Goal: Task Accomplishment & Management: Manage account settings

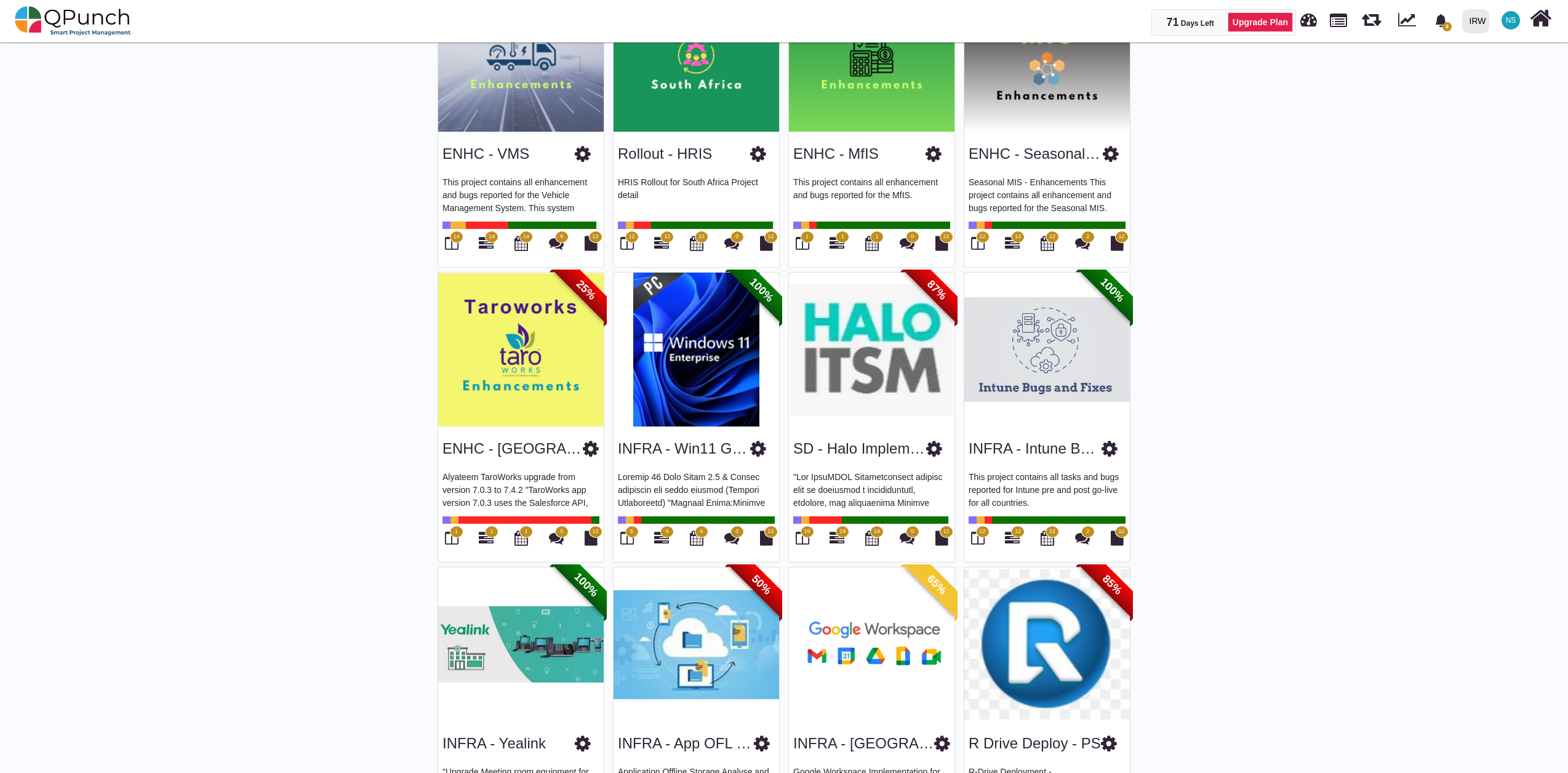
scroll to position [1368, 0]
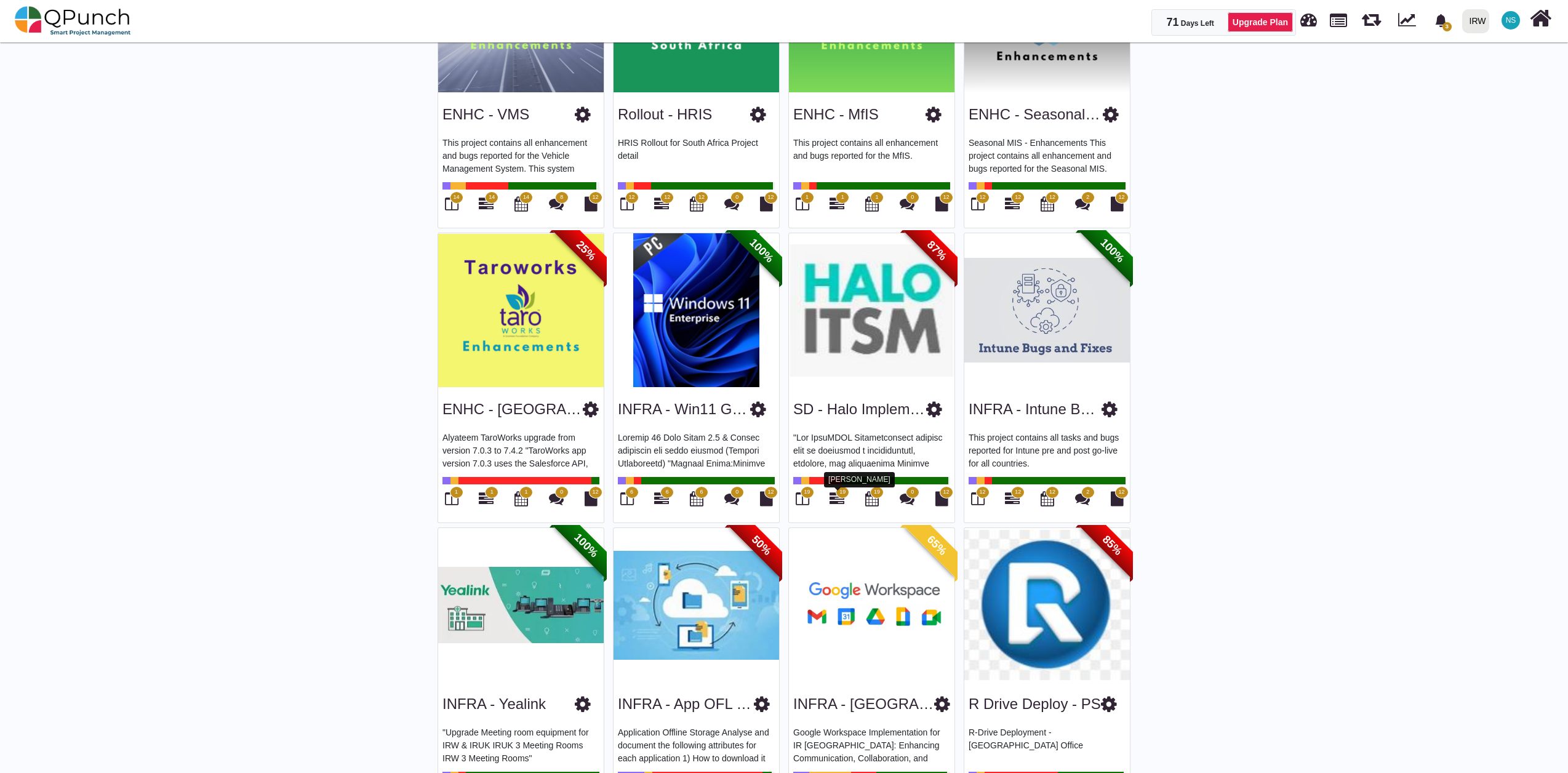
click at [833, 477] on icon at bounding box center [837, 498] width 15 height 15
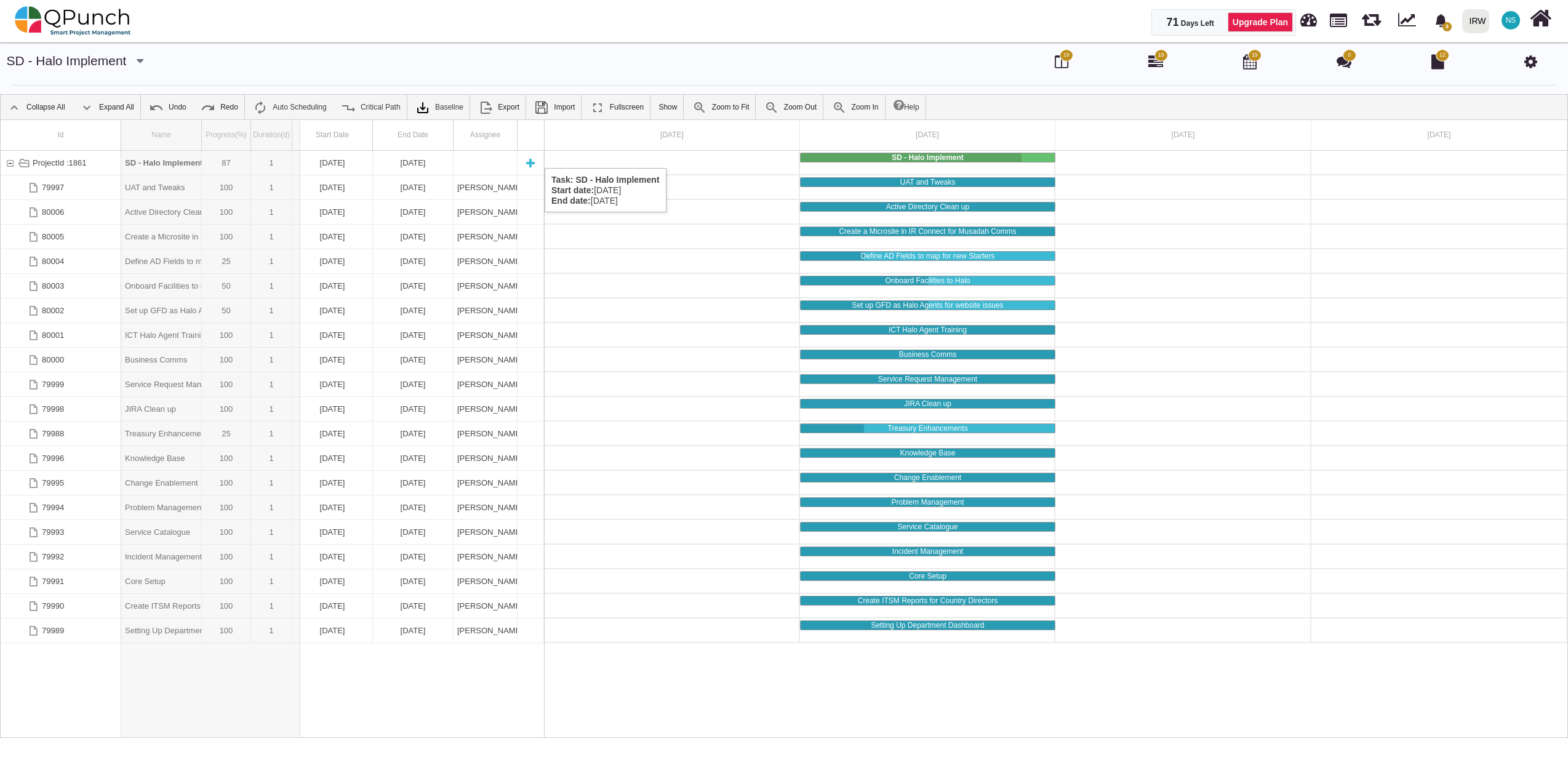
drag, startPoint x: 198, startPoint y: 138, endPoint x: 300, endPoint y: 155, distance: 103.4
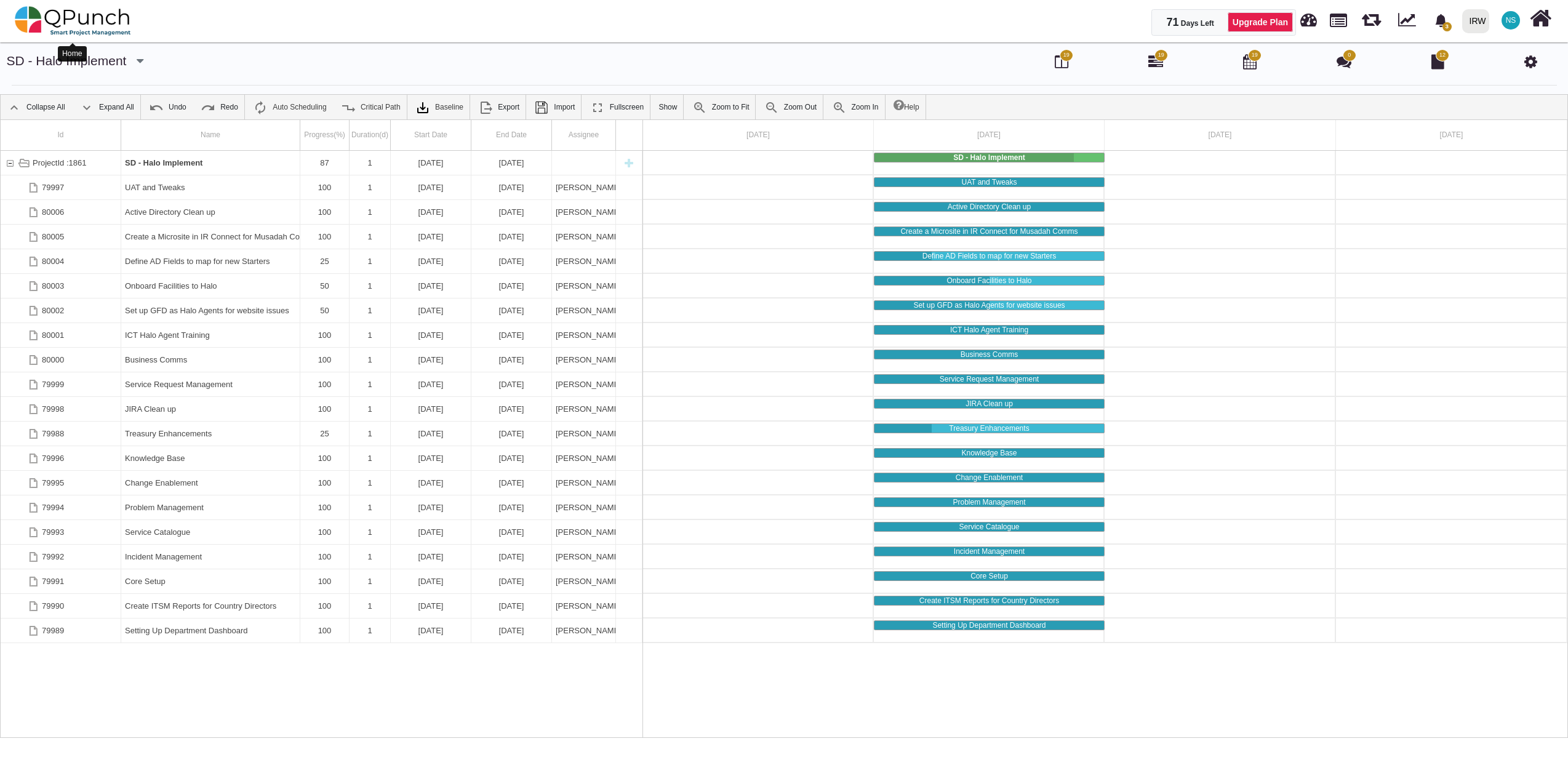
click at [59, 17] on img at bounding box center [73, 21] width 117 height 37
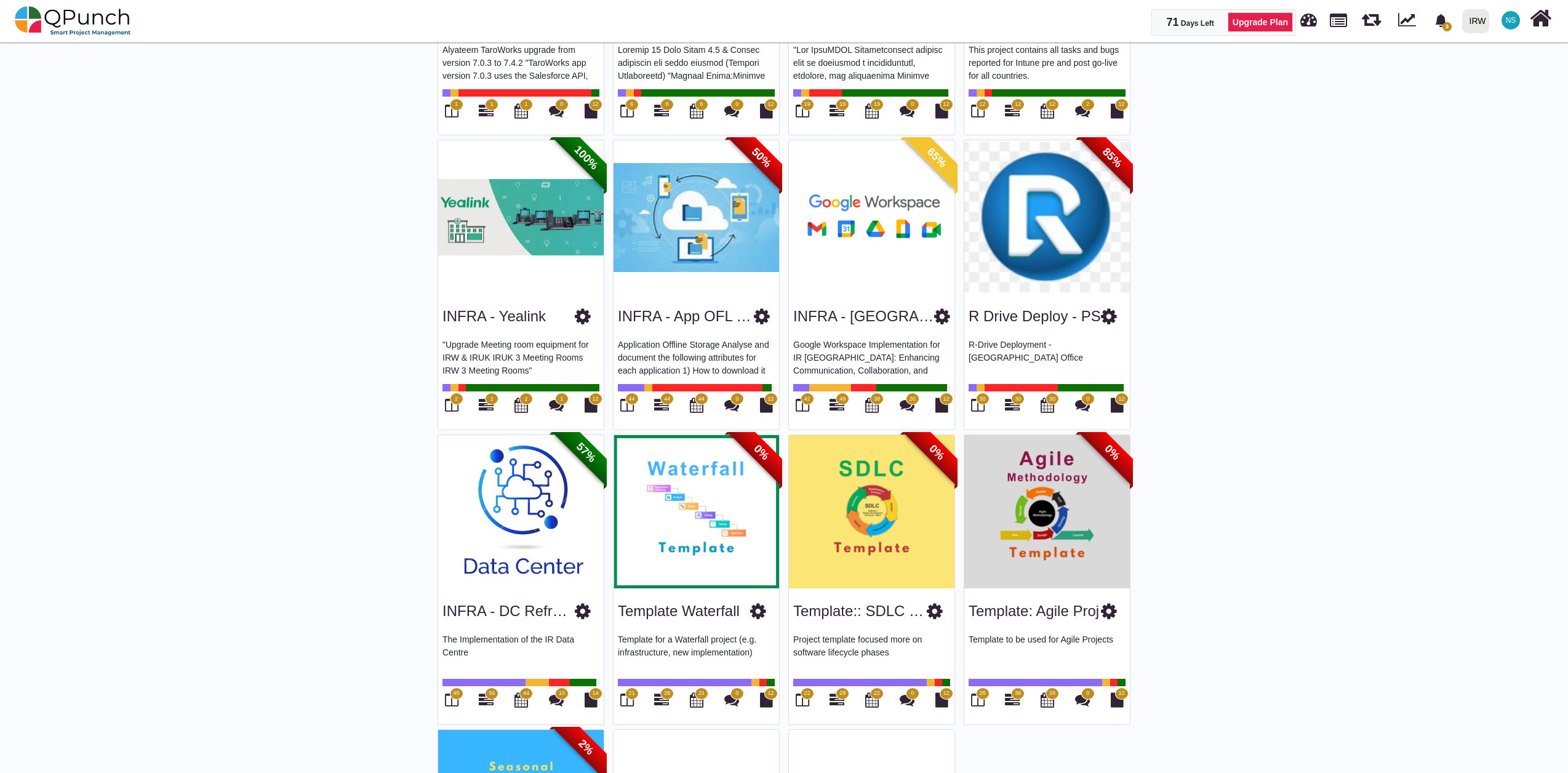
scroll to position [1778, 0]
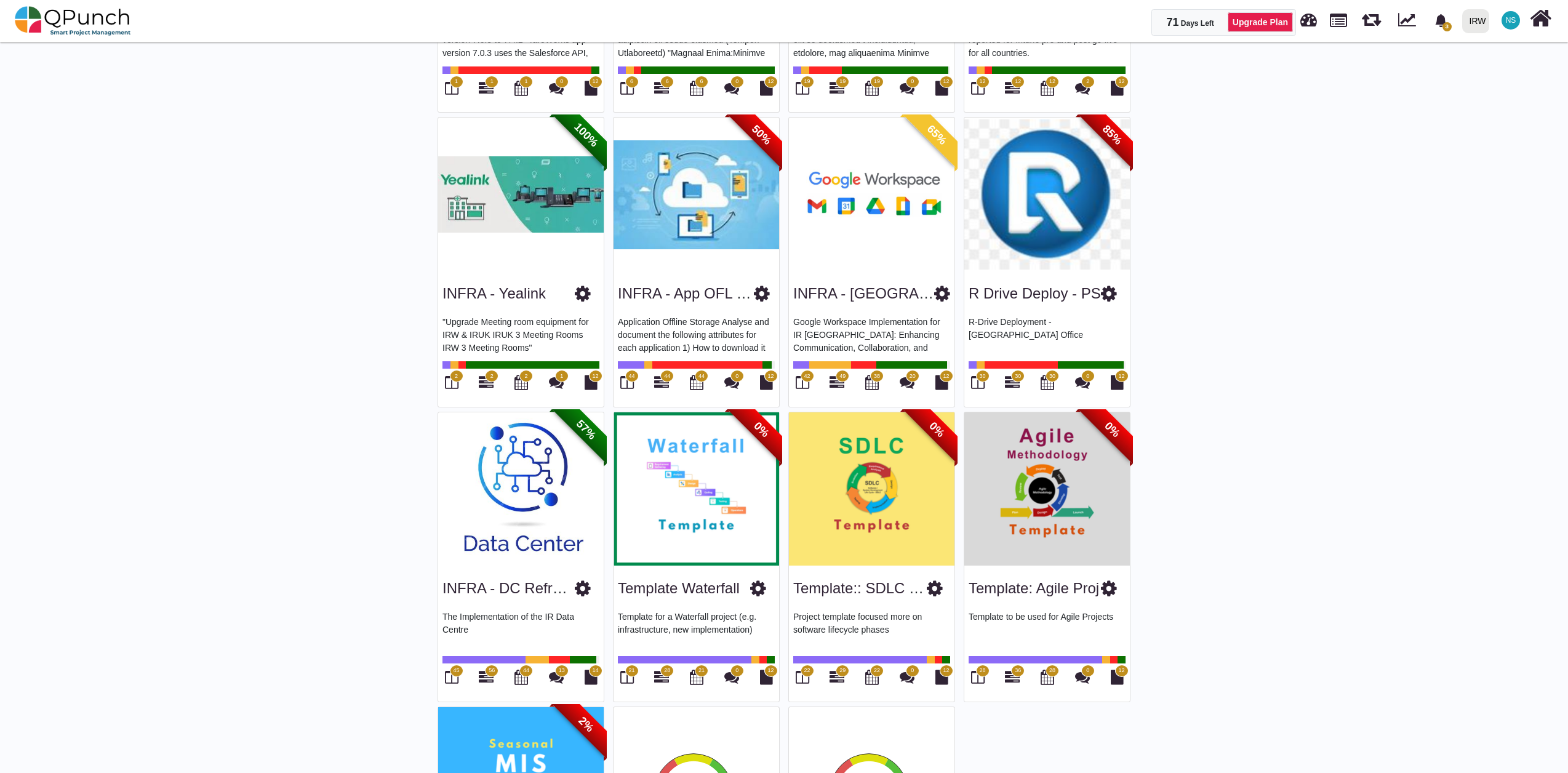
click at [704, 228] on img at bounding box center [696, 194] width 165 height 154
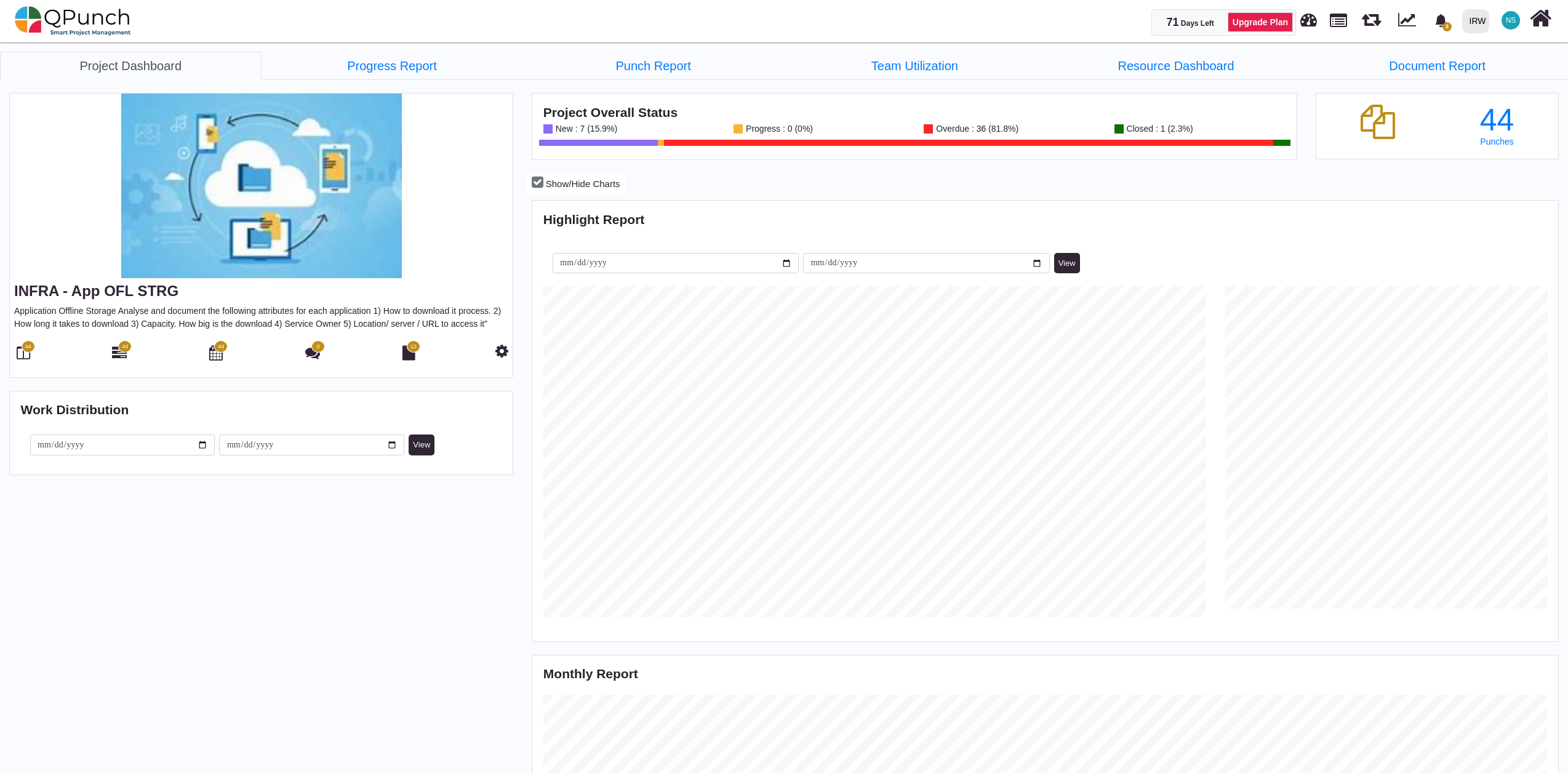
scroll to position [331, 340]
click at [122, 353] on span "44" at bounding box center [125, 347] width 14 height 12
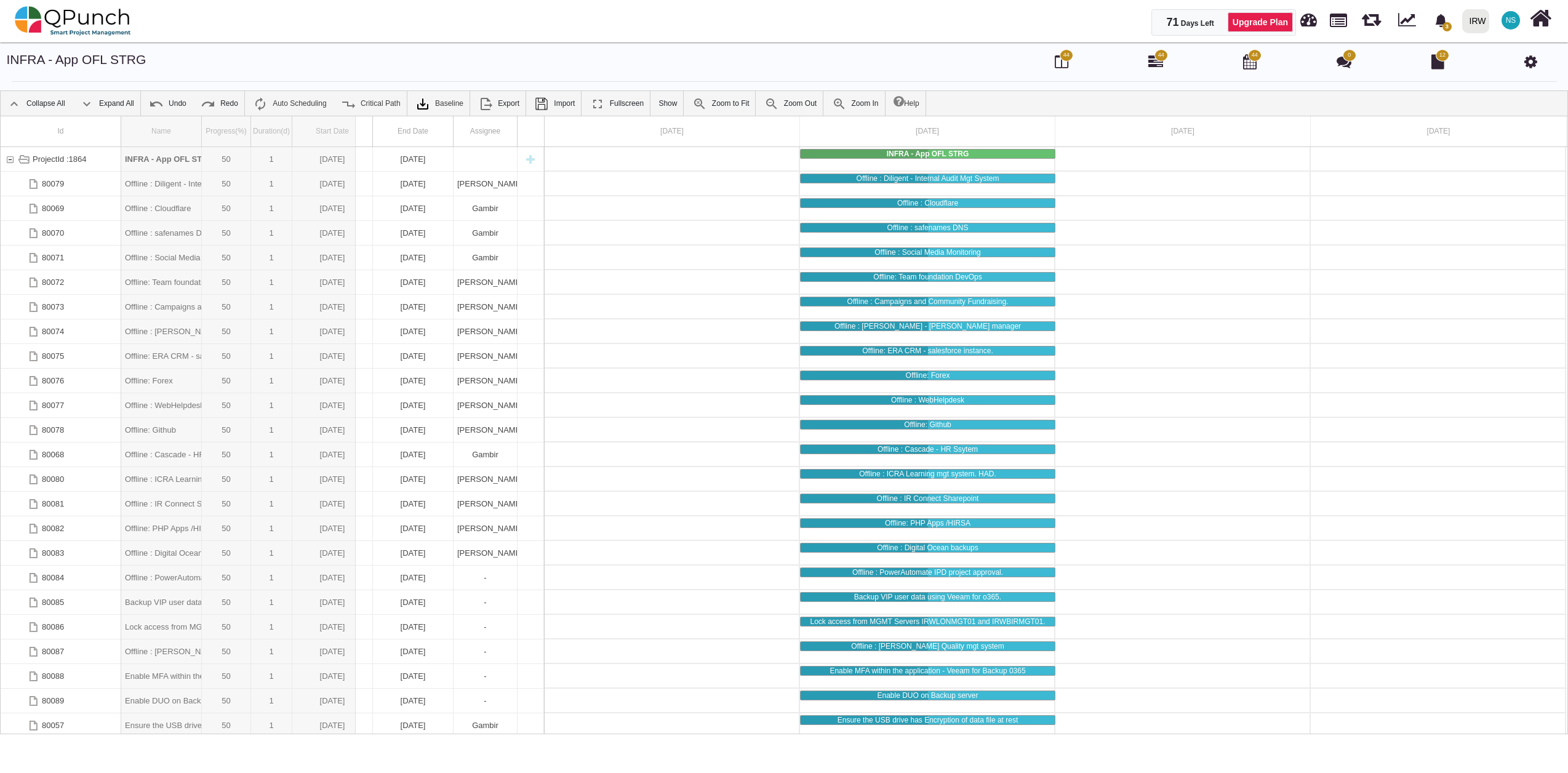
drag, startPoint x: 205, startPoint y: 133, endPoint x: 356, endPoint y: 129, distance: 151.1
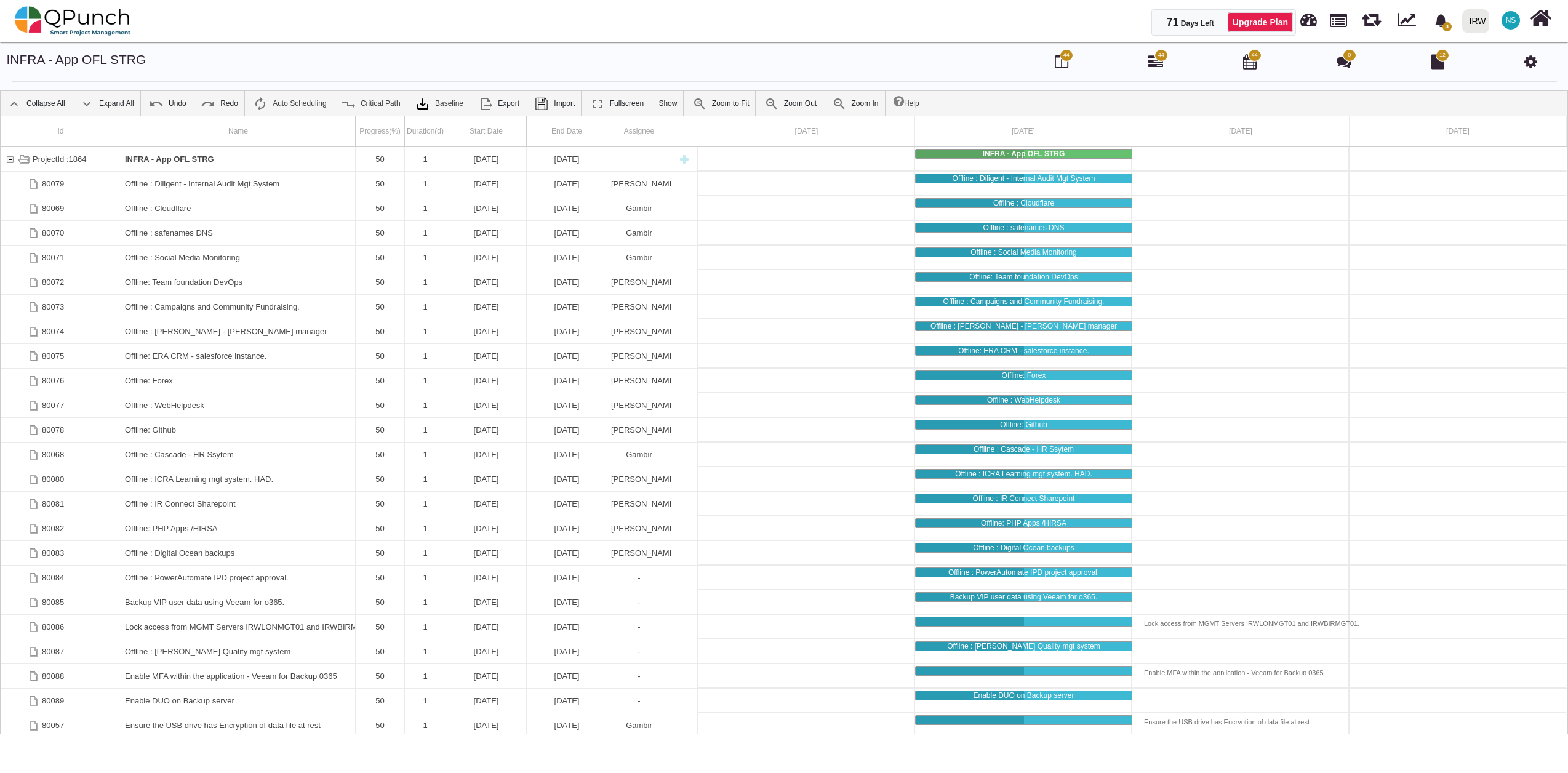
click at [1530, 62] on icon at bounding box center [1530, 62] width 13 height 15
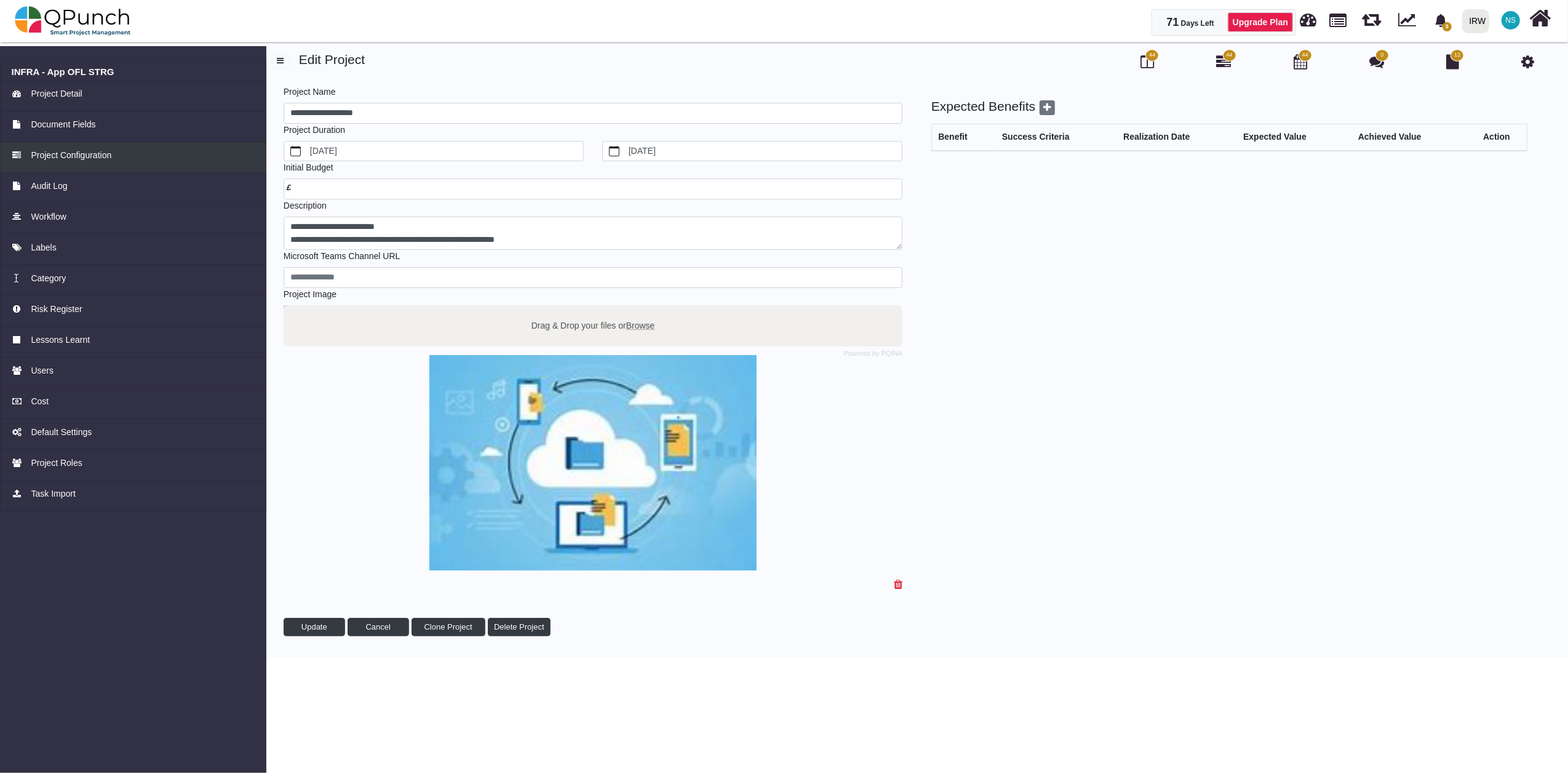
click at [99, 161] on span "Project Configuration" at bounding box center [71, 155] width 81 height 13
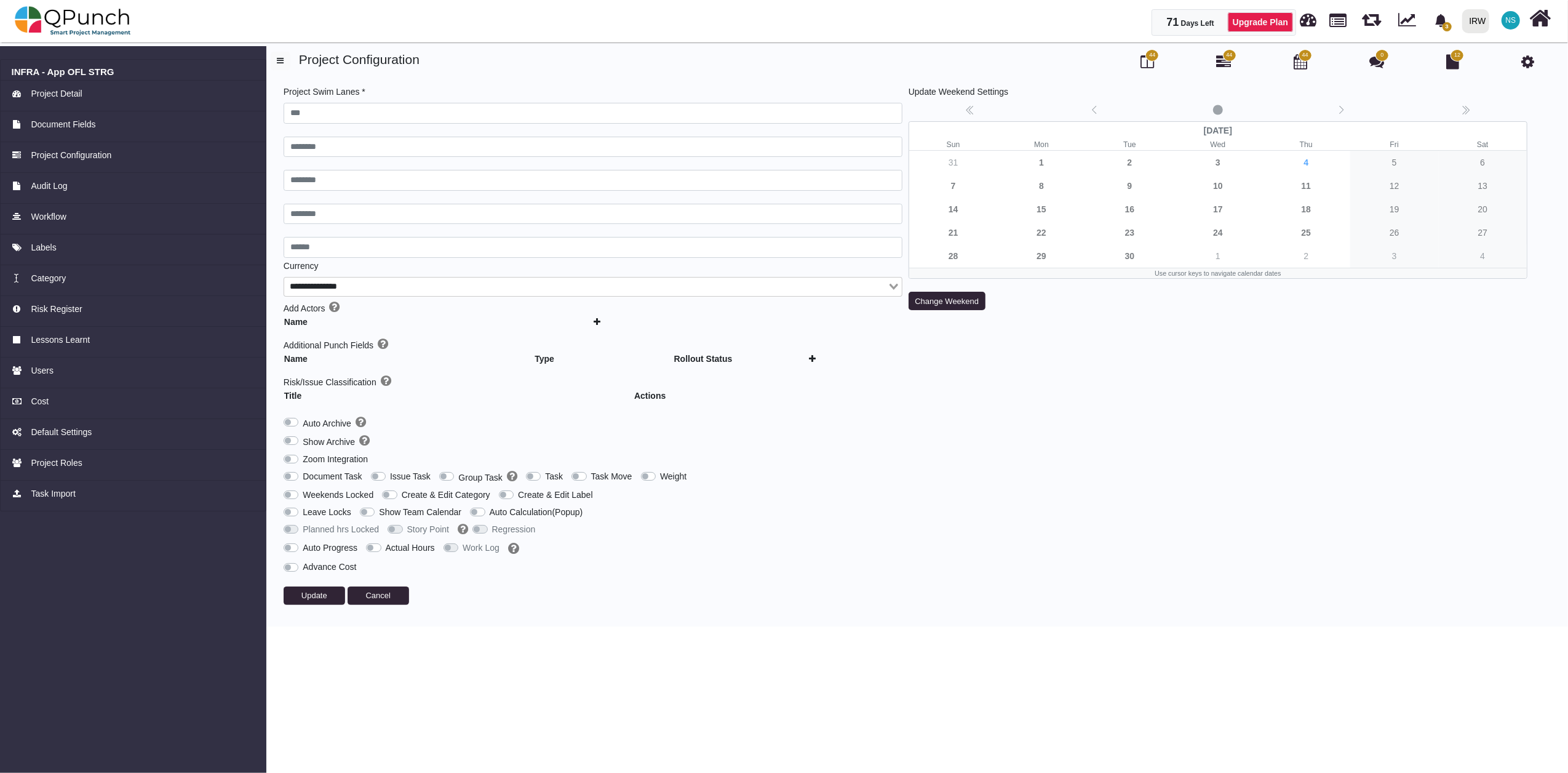
type input "***"
type input "********"
type input "******"
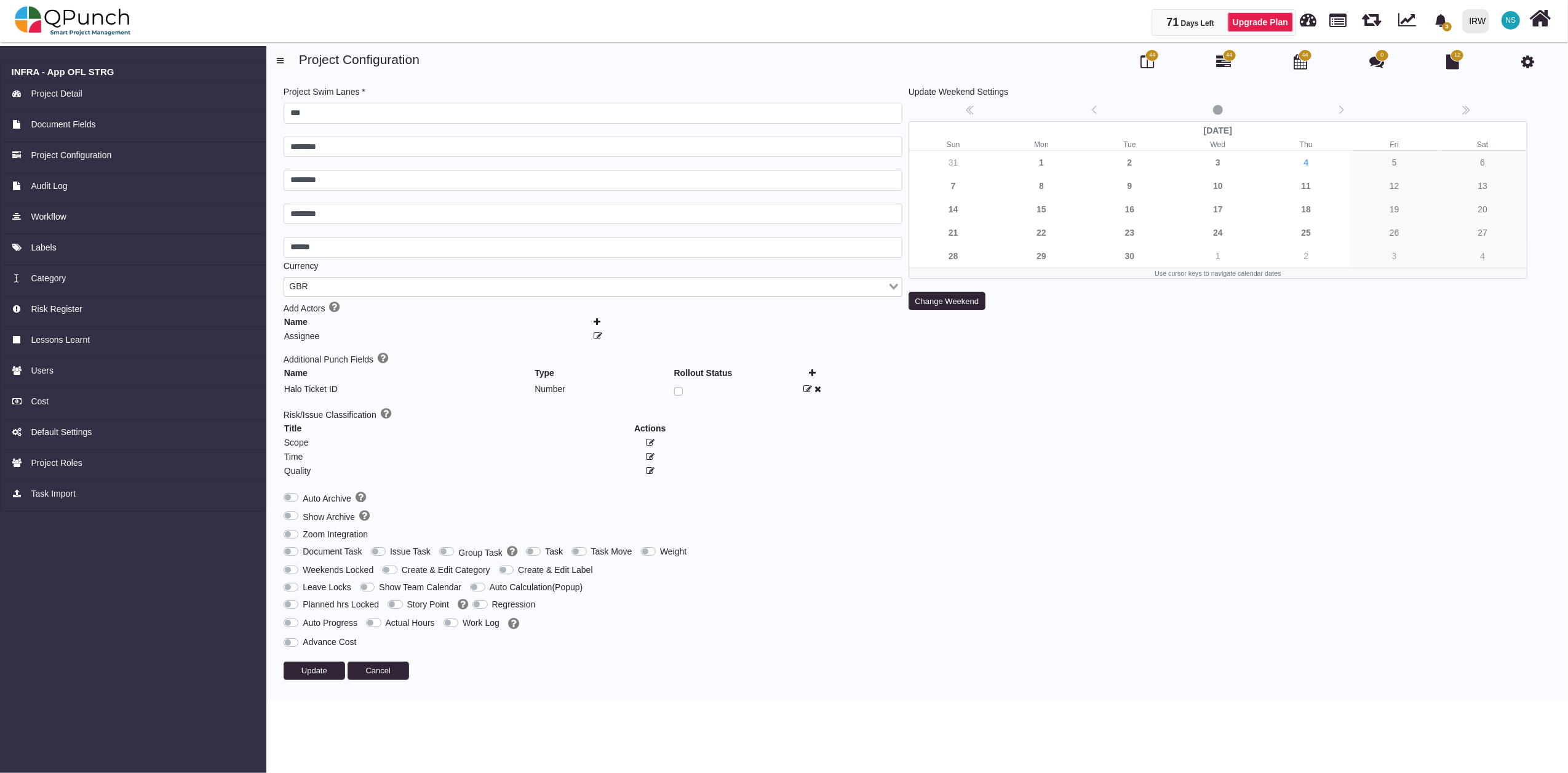
click at [458, 554] on label "Group Task" at bounding box center [487, 552] width 59 height 14
click at [320, 675] on span "Update" at bounding box center [314, 670] width 26 height 9
click at [1223, 56] on span "44" at bounding box center [1229, 56] width 14 height 12
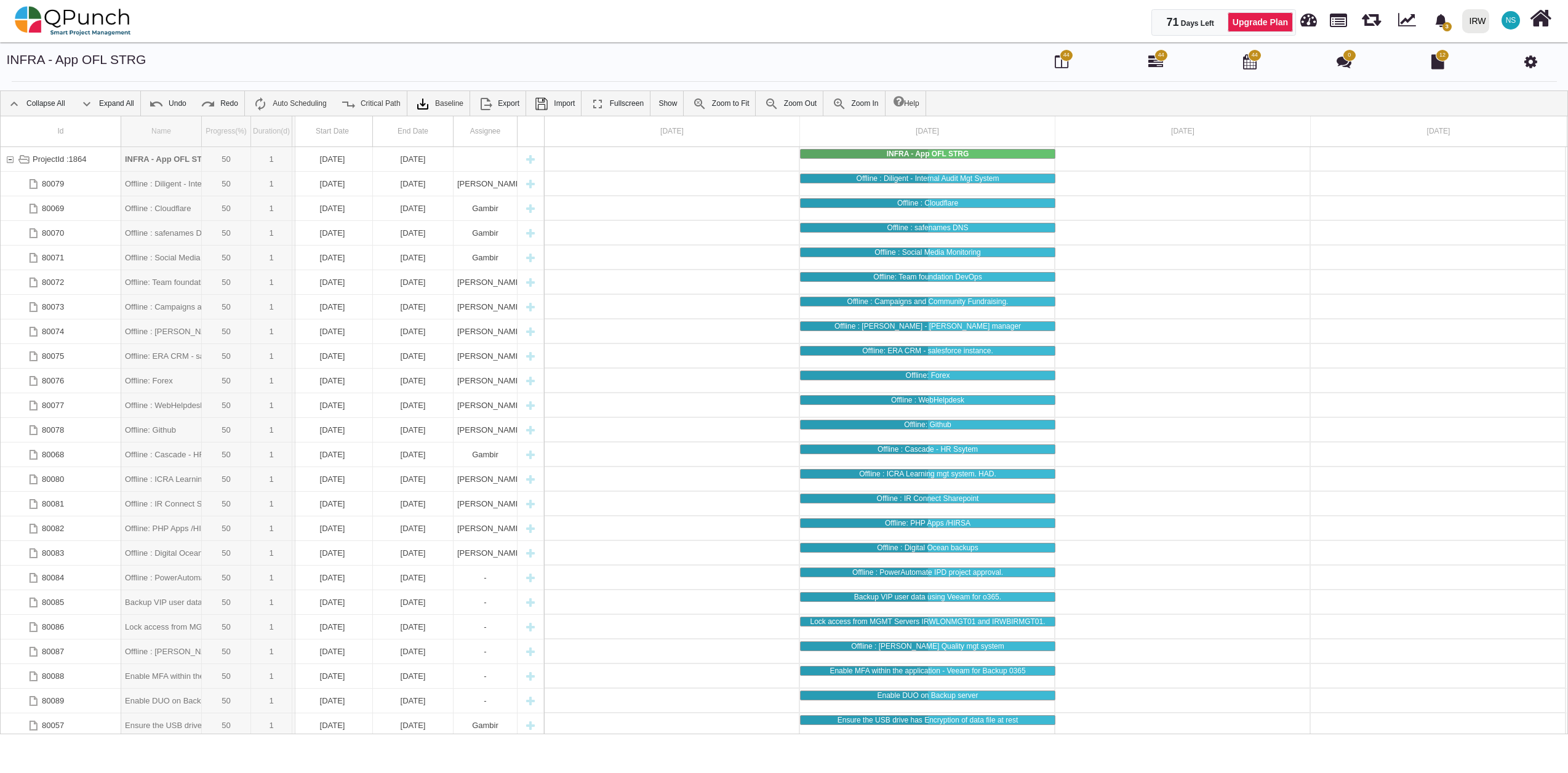
drag, startPoint x: 198, startPoint y: 131, endPoint x: 295, endPoint y: 131, distance: 97.0
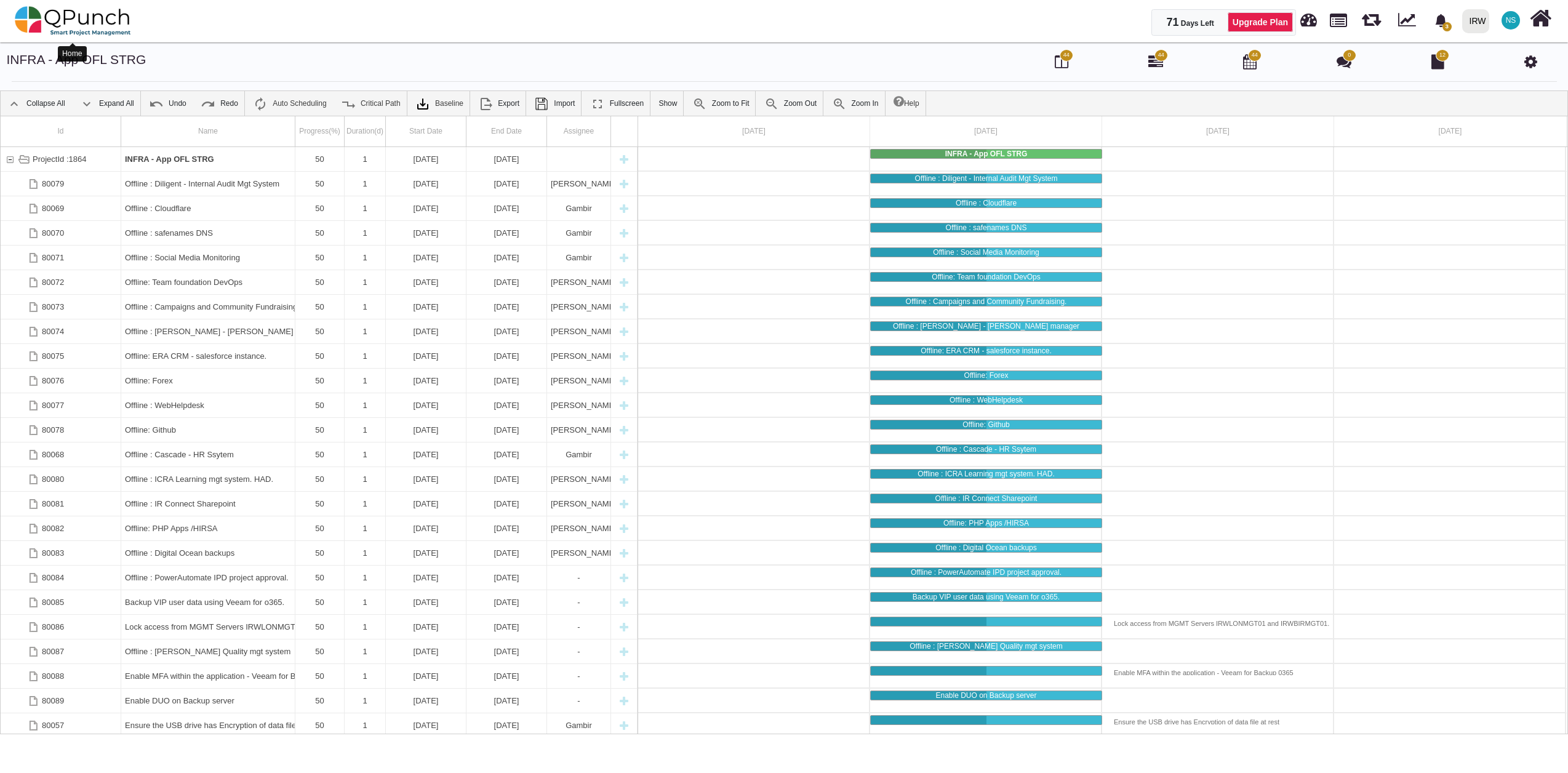
click at [42, 12] on img at bounding box center [73, 21] width 117 height 37
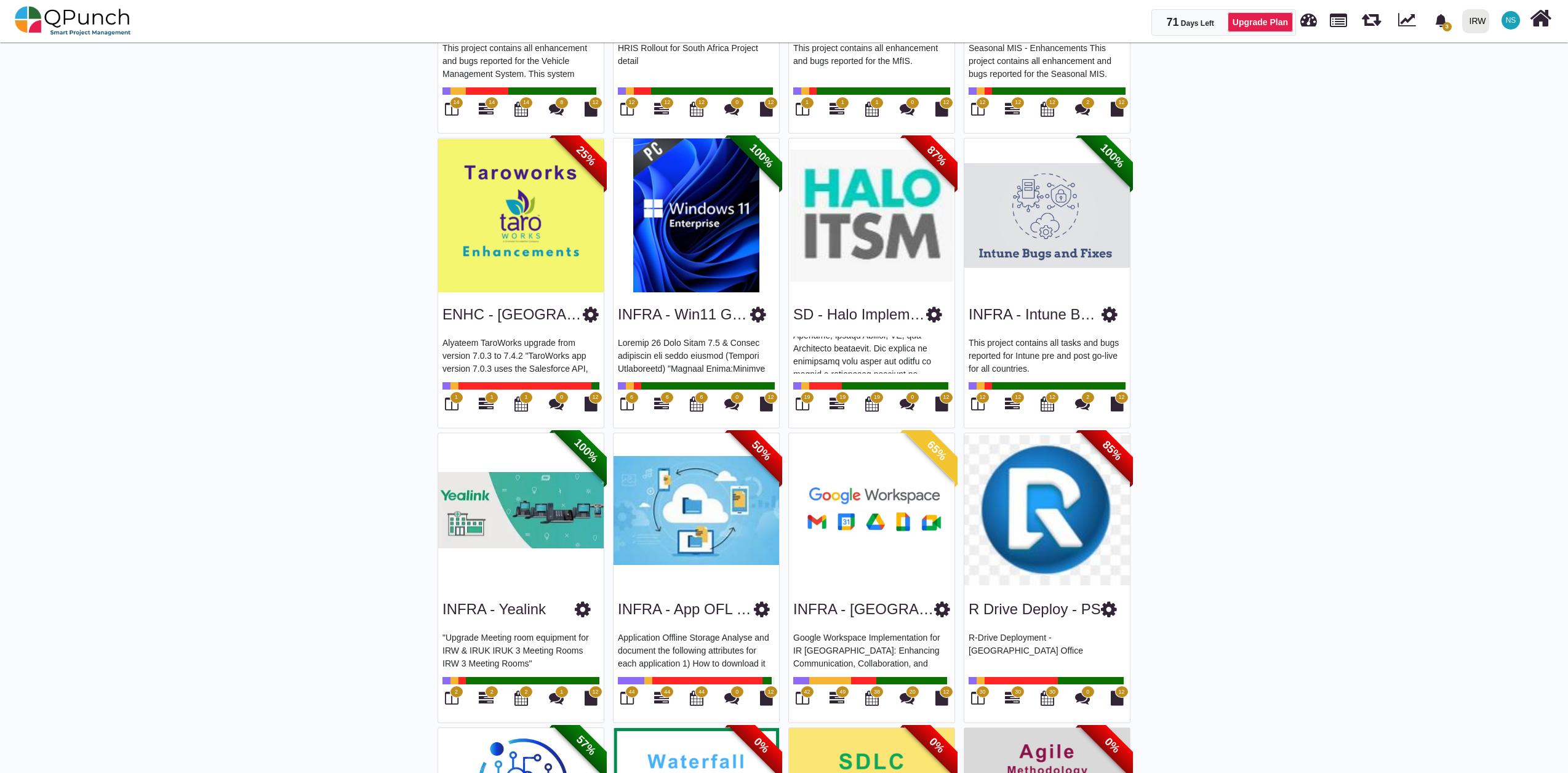
scroll to position [1742, 0]
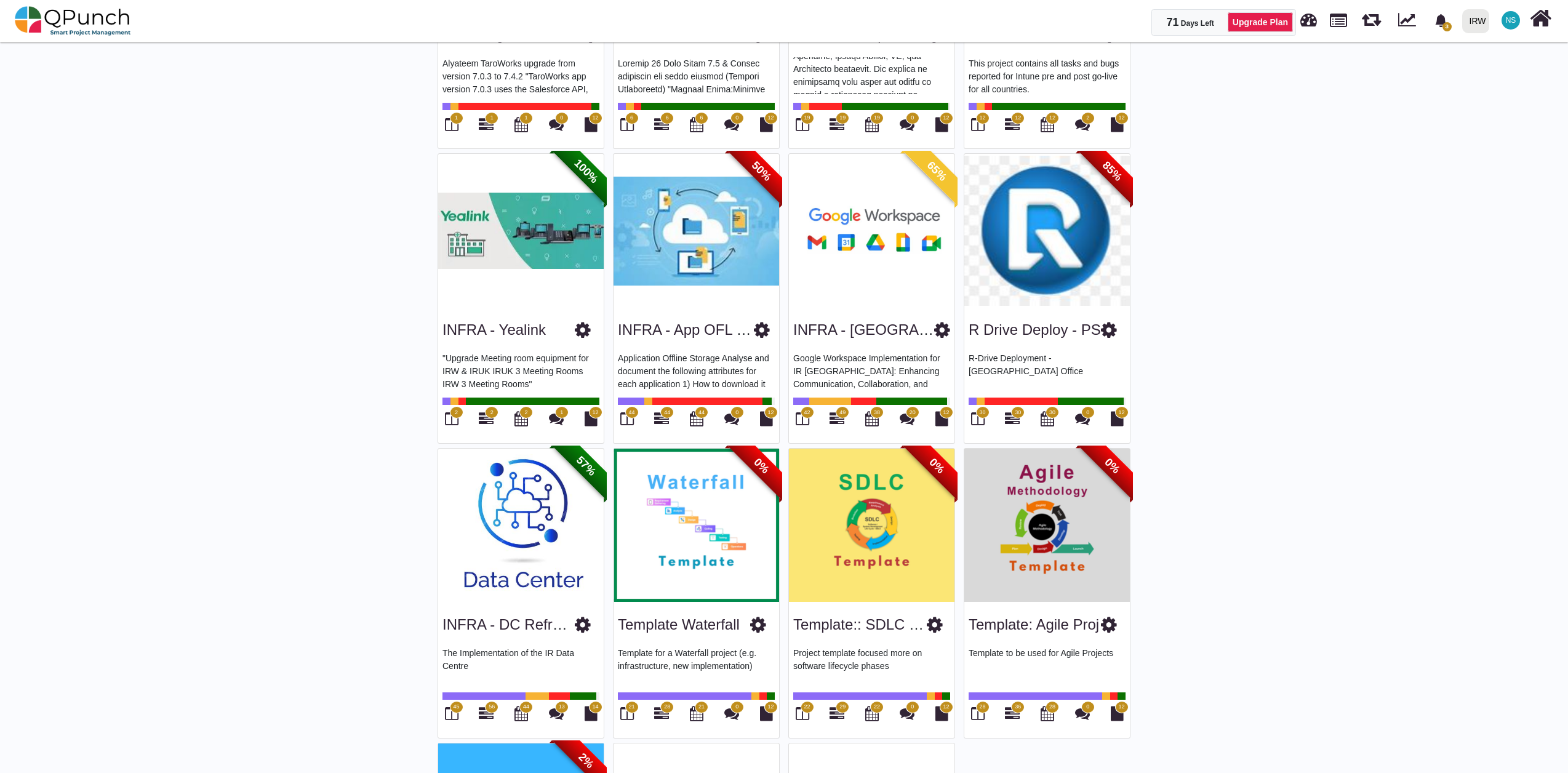
click at [517, 236] on img at bounding box center [521, 230] width 165 height 154
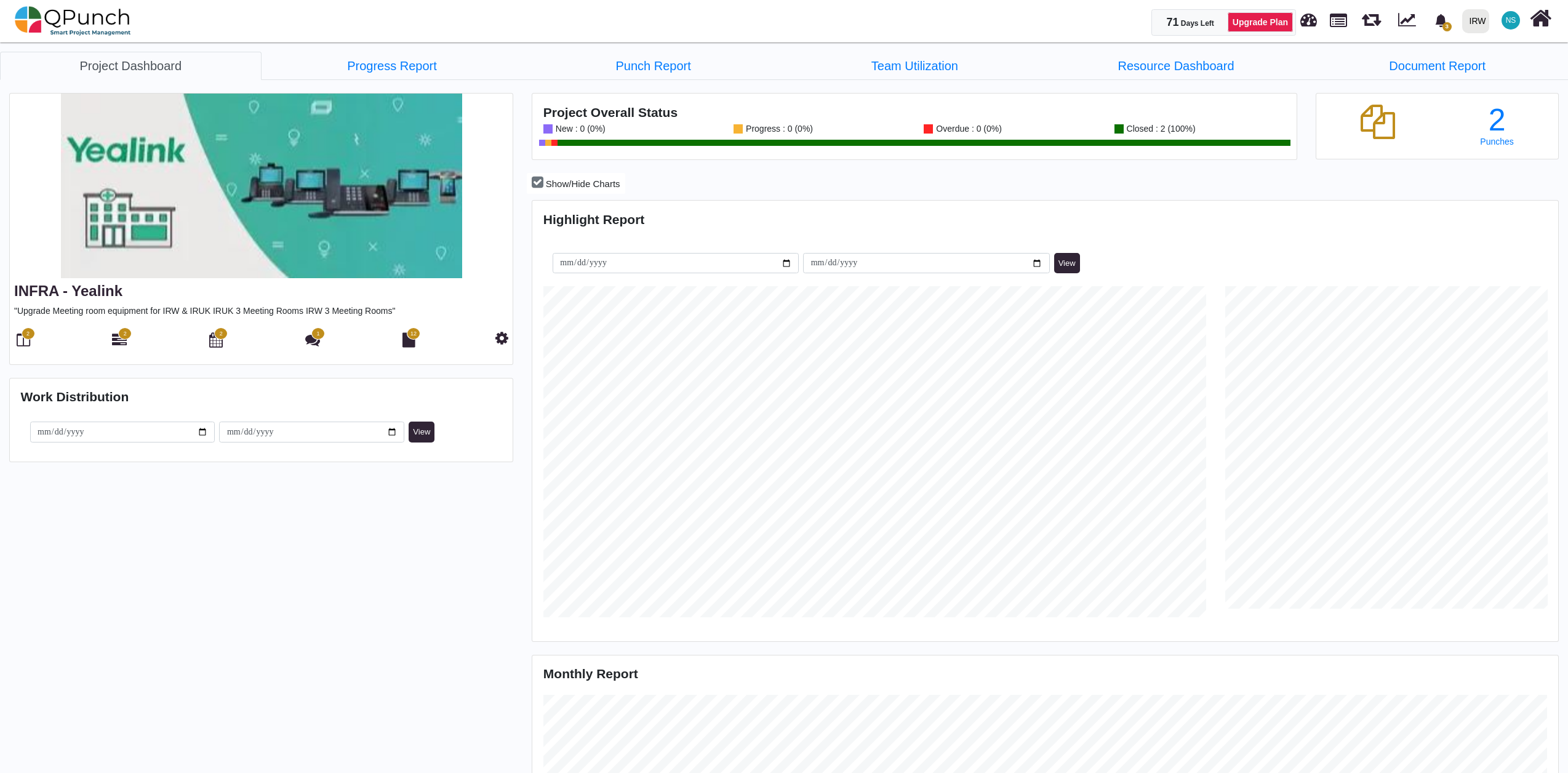
scroll to position [331, 340]
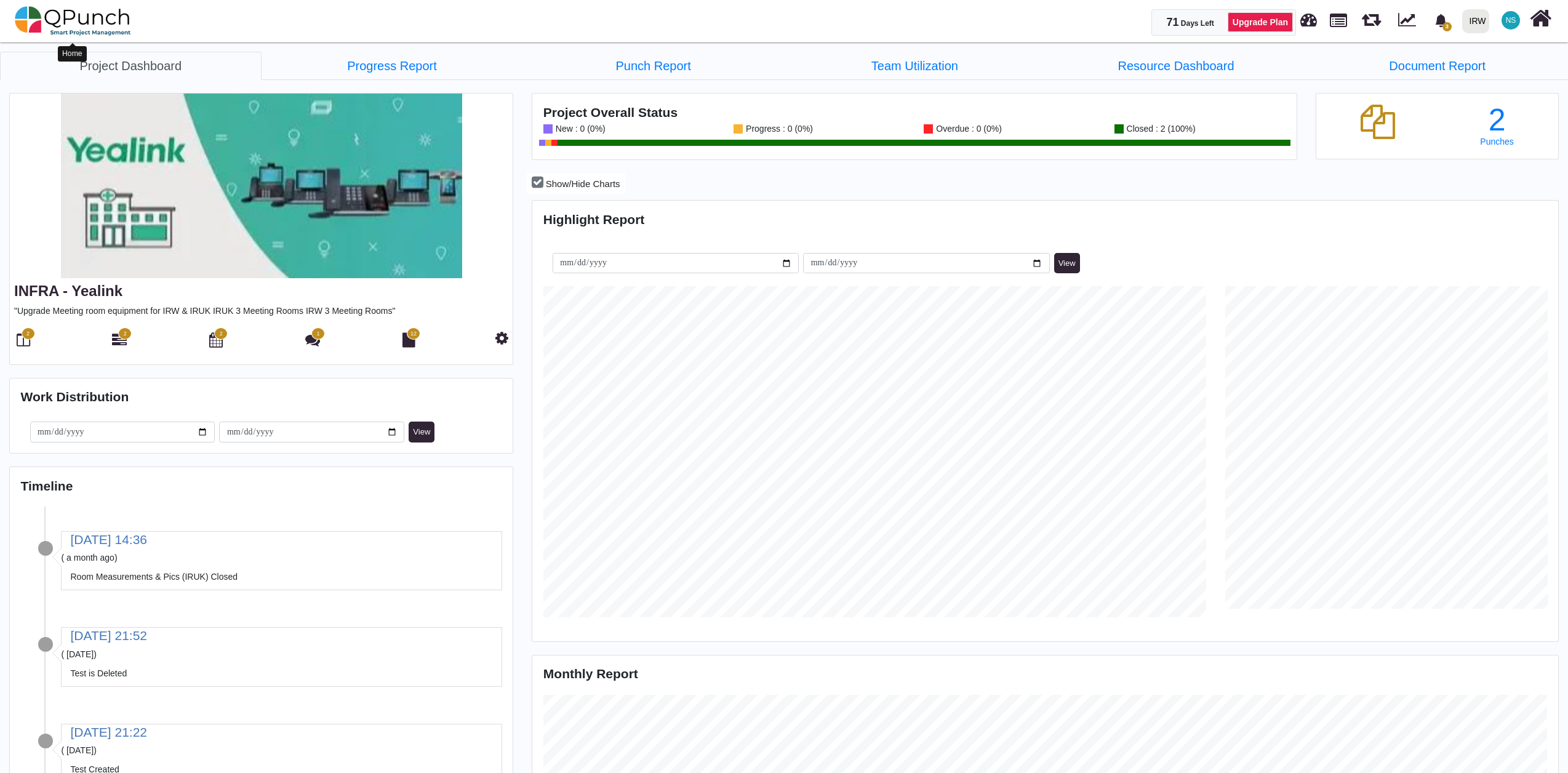
click at [94, 26] on img at bounding box center [73, 21] width 117 height 37
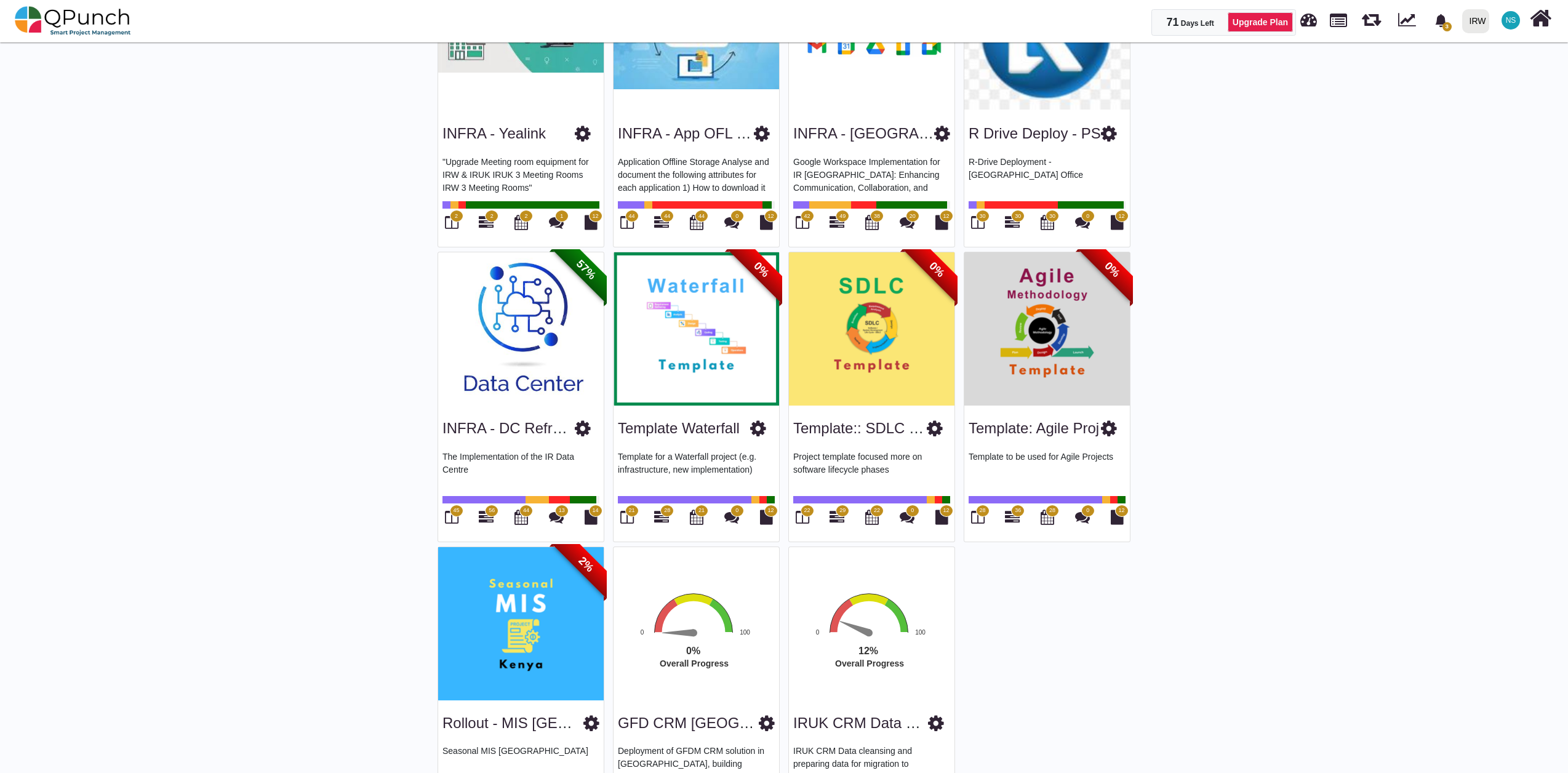
scroll to position [2015, 0]
